Goal: Download file/media

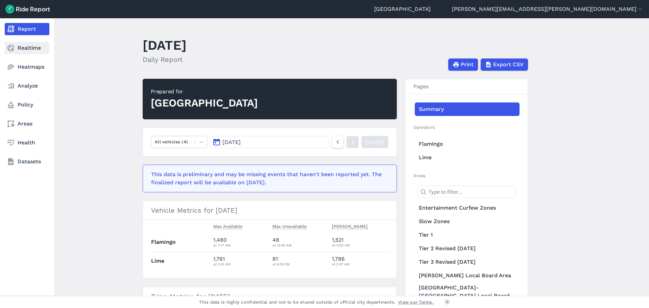
click at [13, 50] on use at bounding box center [10, 48] width 7 height 7
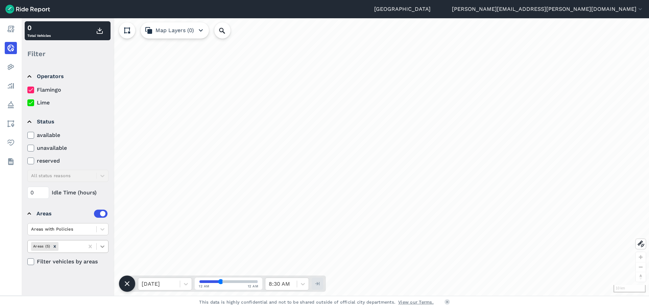
click at [102, 246] on icon at bounding box center [102, 246] width 7 height 7
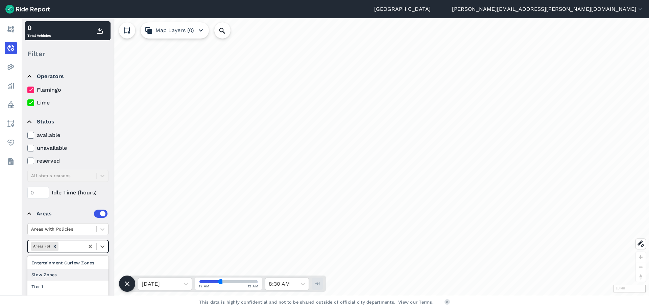
click at [77, 277] on div "Slow Zones" at bounding box center [67, 275] width 81 height 12
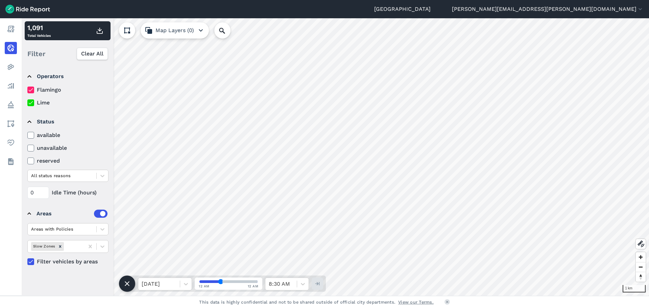
click at [514, 300] on div "Auckland [PERSON_NAME][EMAIL_ADDRESS][PERSON_NAME][DOMAIN_NAME] Settings Terms …" at bounding box center [324, 154] width 649 height 308
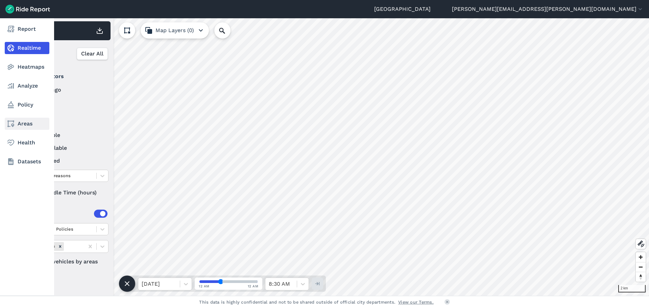
click at [24, 125] on link "Areas" at bounding box center [27, 124] width 45 height 12
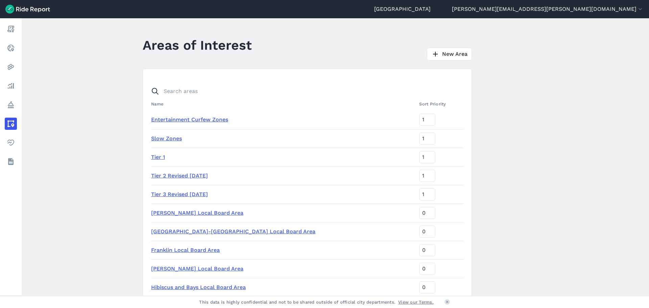
scroll to position [34, 0]
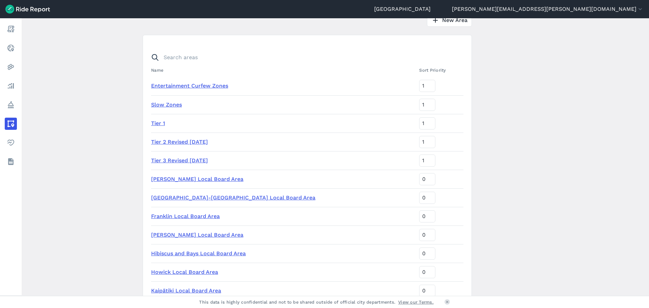
click at [158, 105] on link "Slow Zones" at bounding box center [166, 104] width 31 height 6
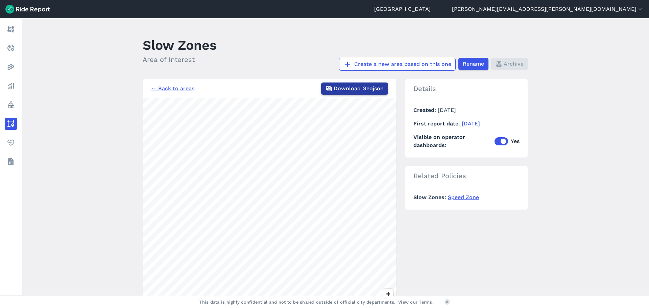
click at [361, 83] on button "Download Geojson" at bounding box center [354, 89] width 67 height 12
click at [467, 237] on div "← Back to areas Download Geojson 10 km Details Created [DATE] First report date…" at bounding box center [336, 206] width 386 height 254
